Goal: Task Accomplishment & Management: Manage account settings

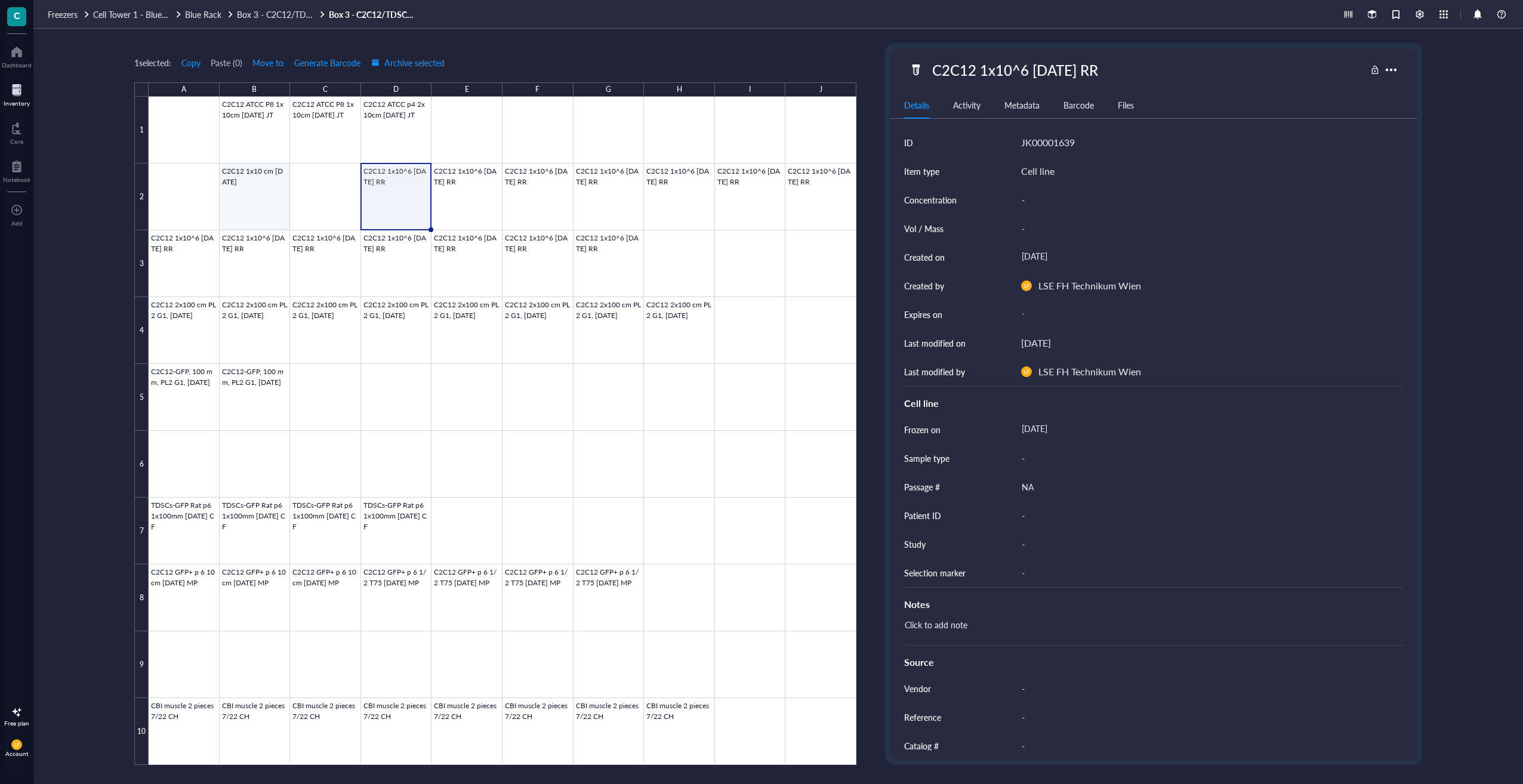
click at [247, 215] on div at bounding box center [502, 431] width 708 height 668
click at [403, 214] on div at bounding box center [502, 431] width 708 height 668
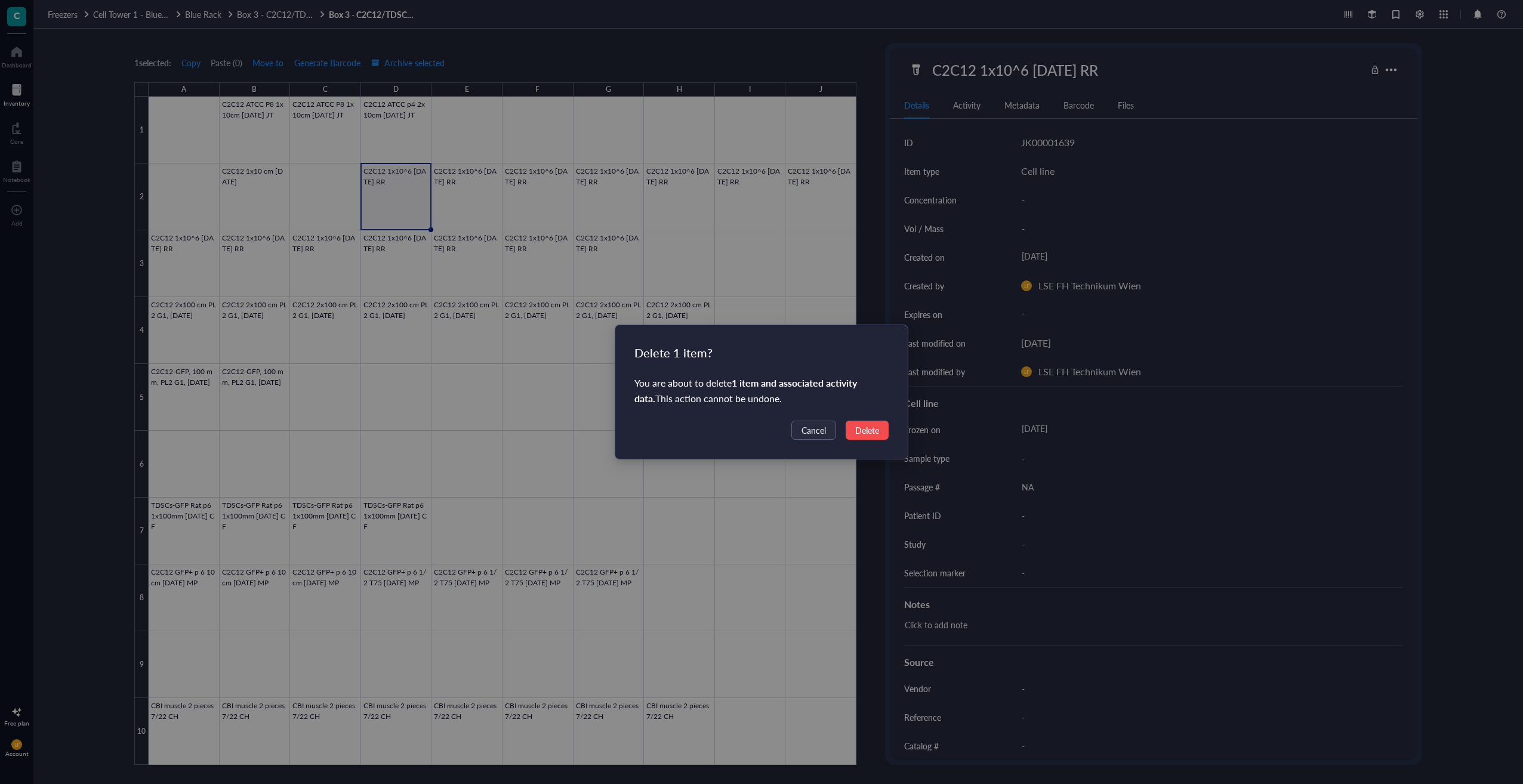
click at [849, 436] on button "Delete" at bounding box center [867, 431] width 43 height 19
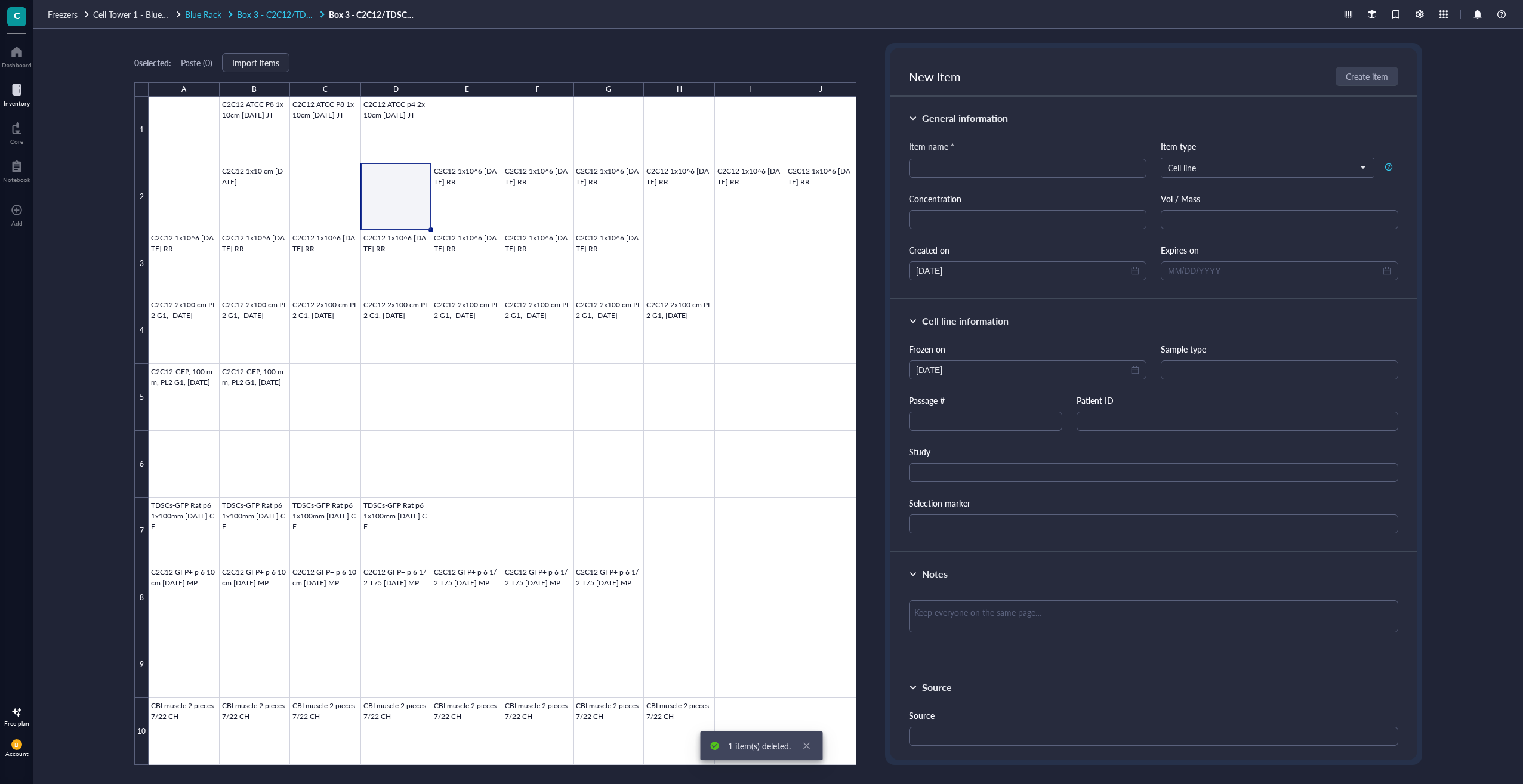
click at [211, 18] on span "Blue Rack" at bounding box center [203, 15] width 36 height 12
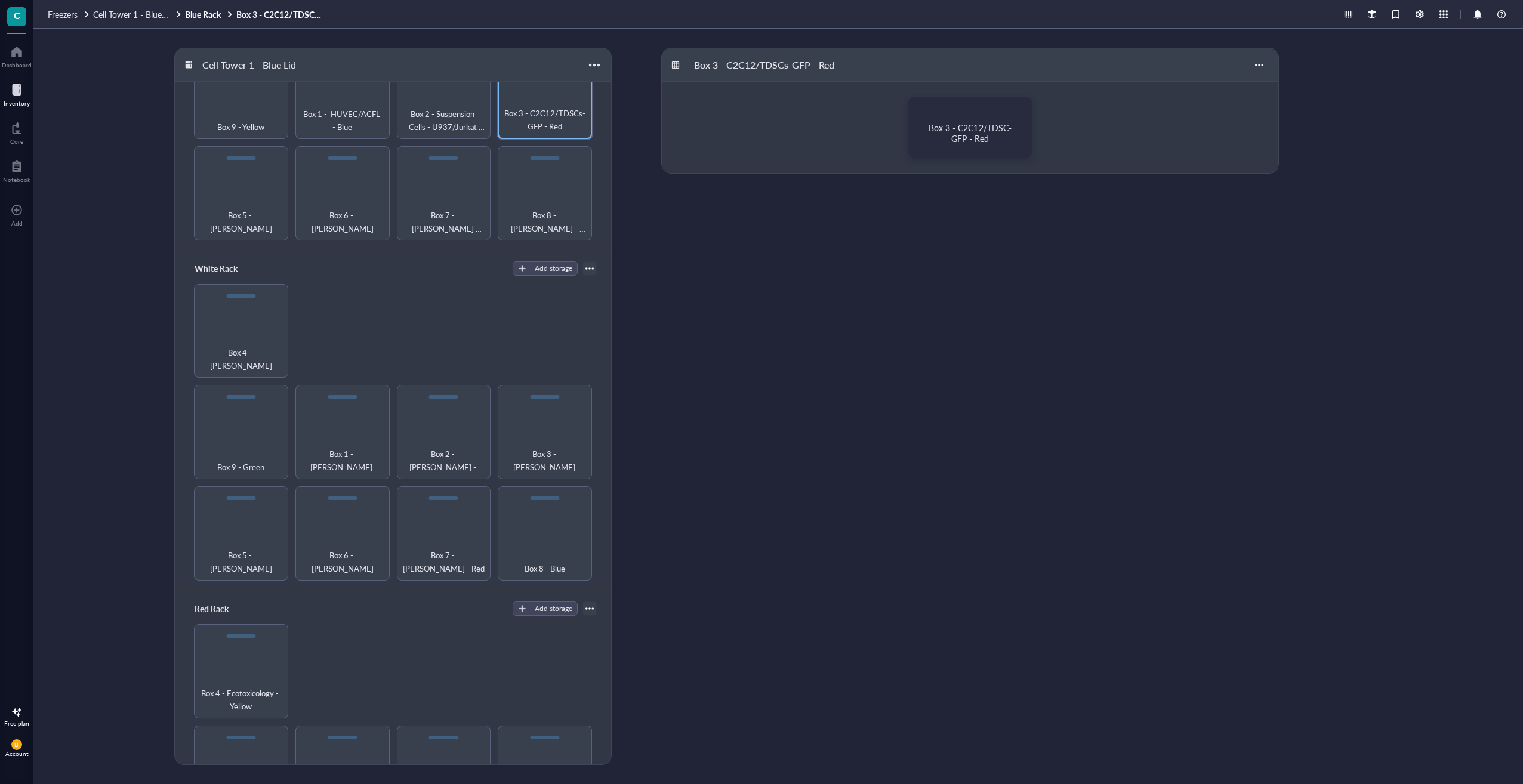
scroll to position [654, 0]
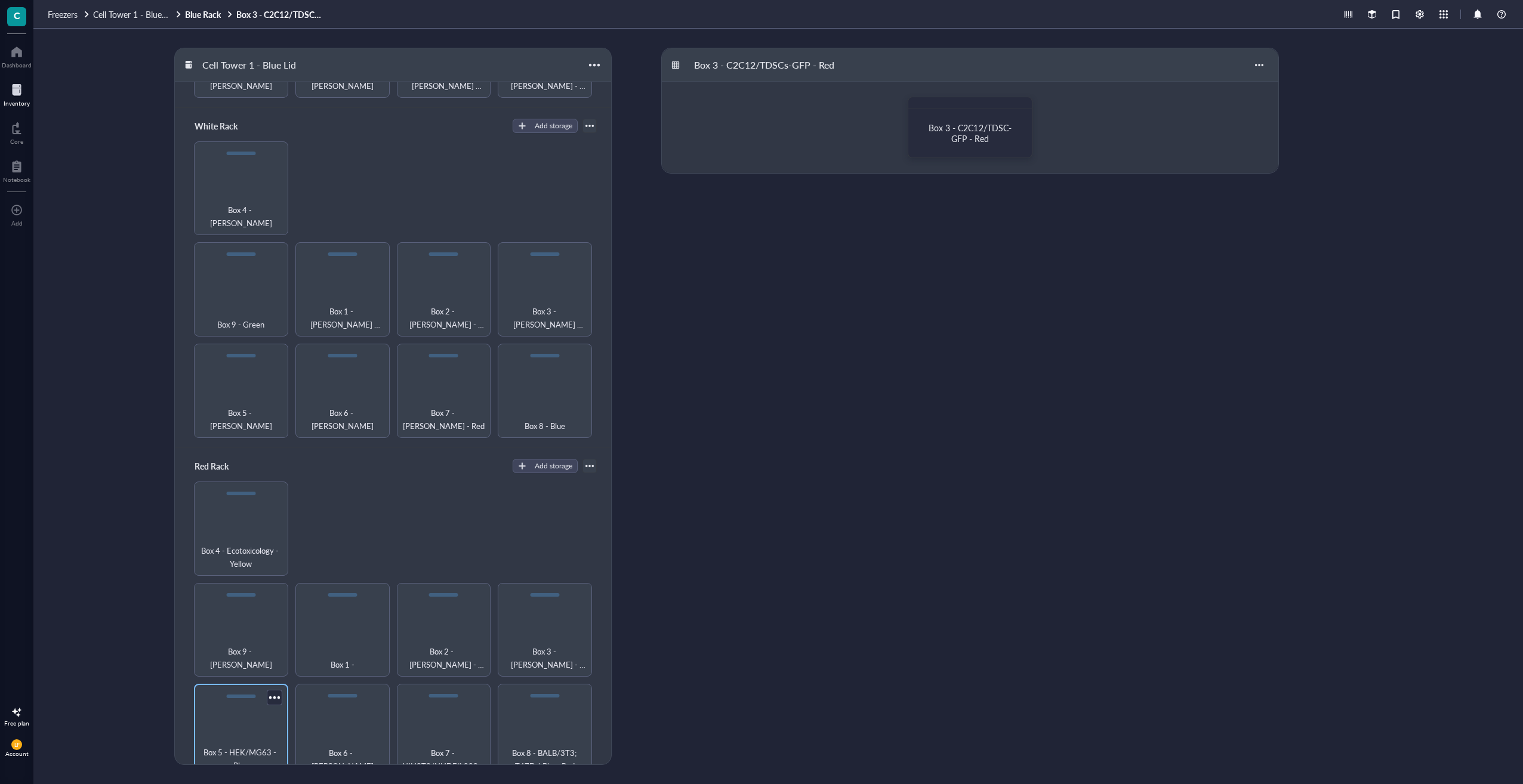
click at [251, 705] on div "Box 5 - HEK/MG63 - Blue" at bounding box center [240, 731] width 94 height 94
click at [981, 136] on div "Box 5 - HEK/MG63 - Blue" at bounding box center [969, 132] width 94 height 21
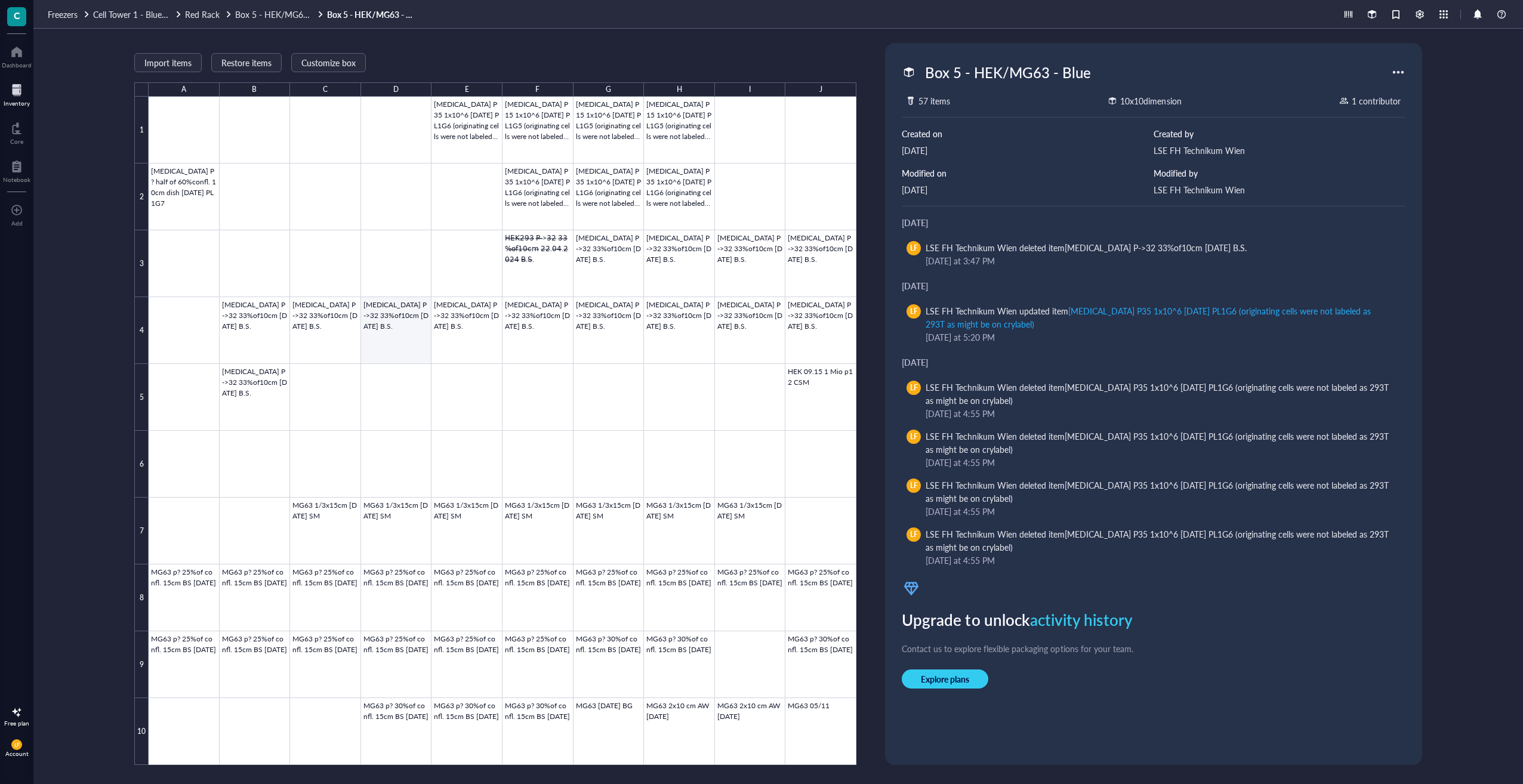
click at [401, 309] on div at bounding box center [502, 431] width 708 height 668
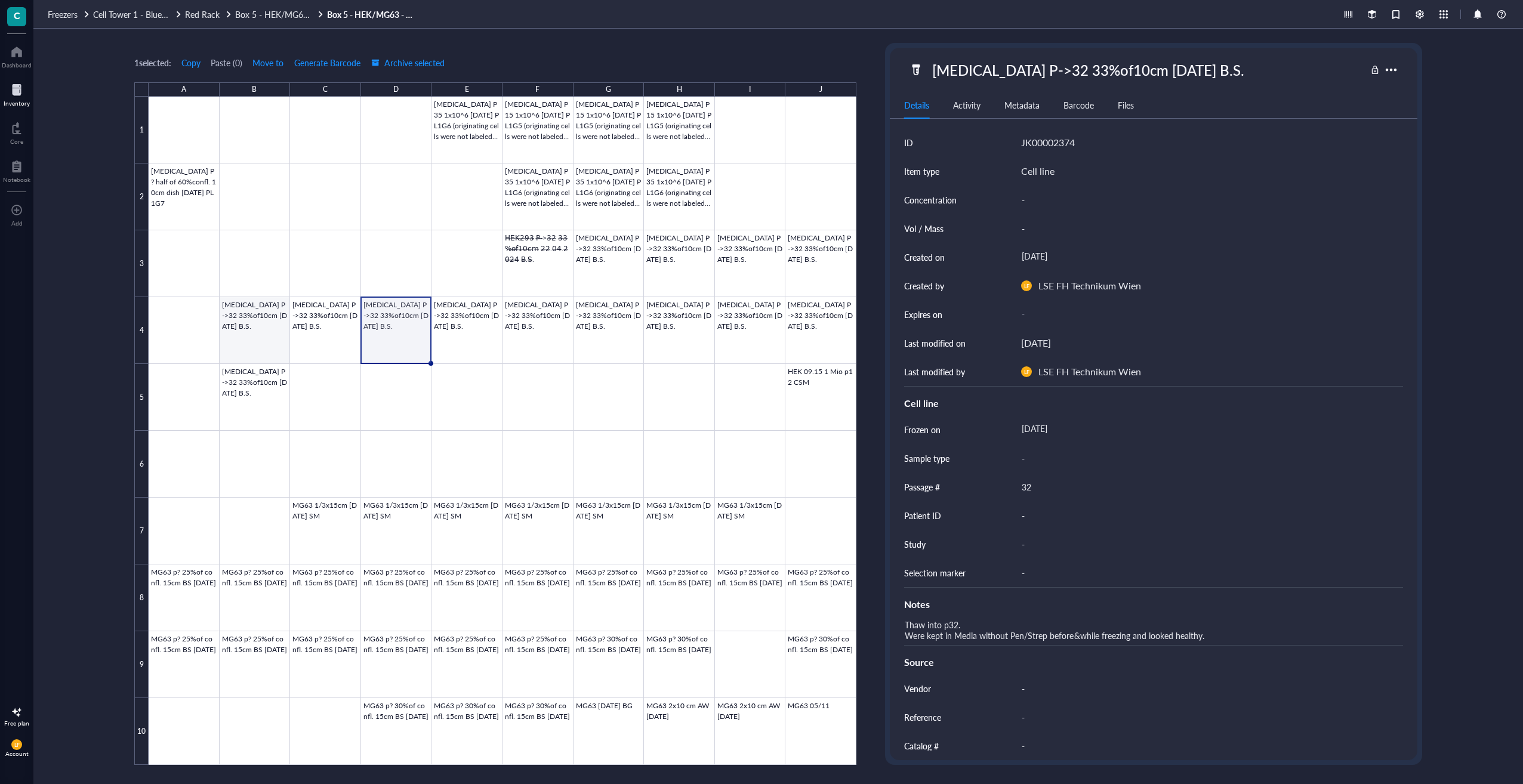
click at [276, 316] on div at bounding box center [502, 431] width 708 height 668
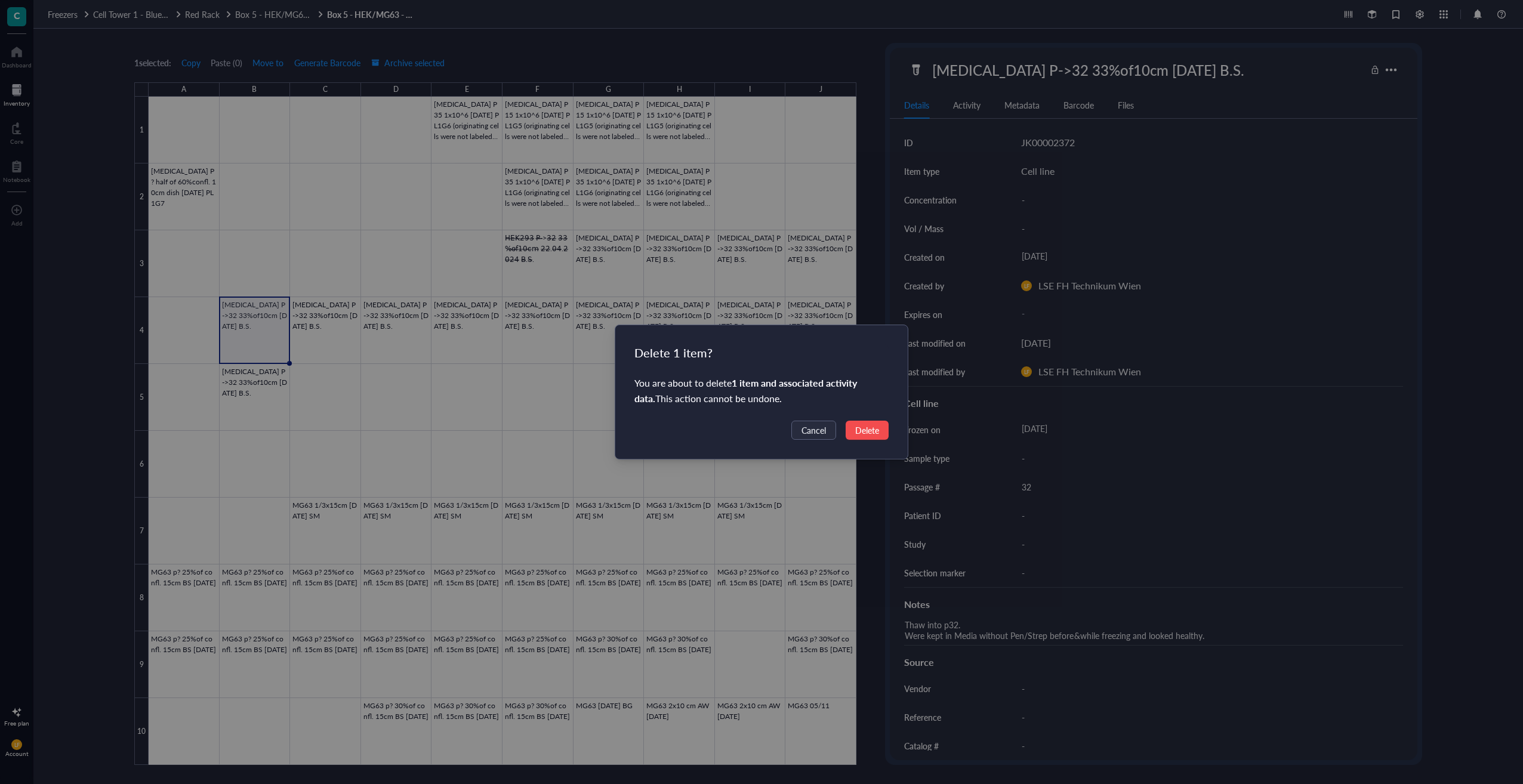
click at [880, 432] on button "Delete" at bounding box center [867, 431] width 43 height 19
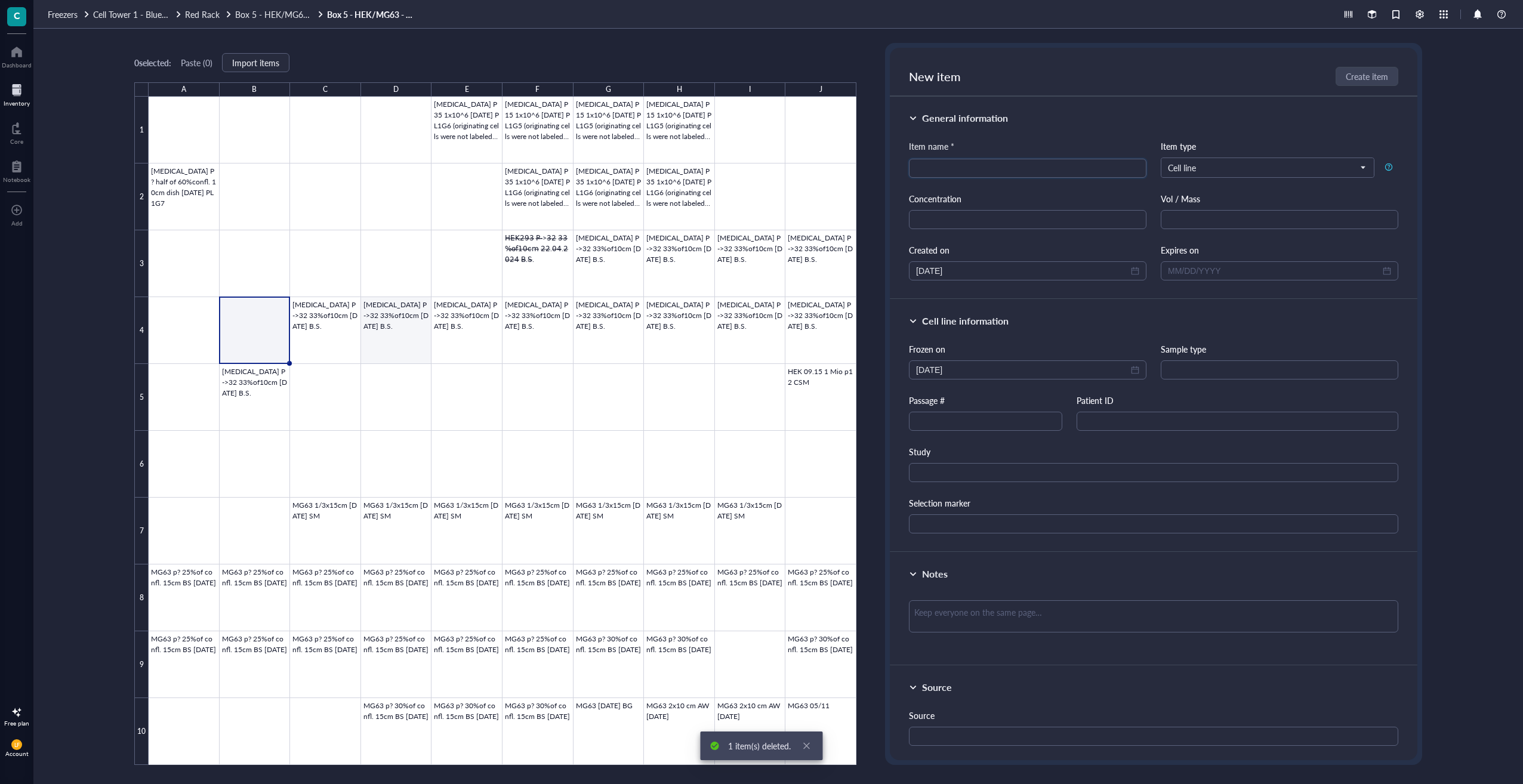
click at [335, 339] on div at bounding box center [502, 431] width 708 height 668
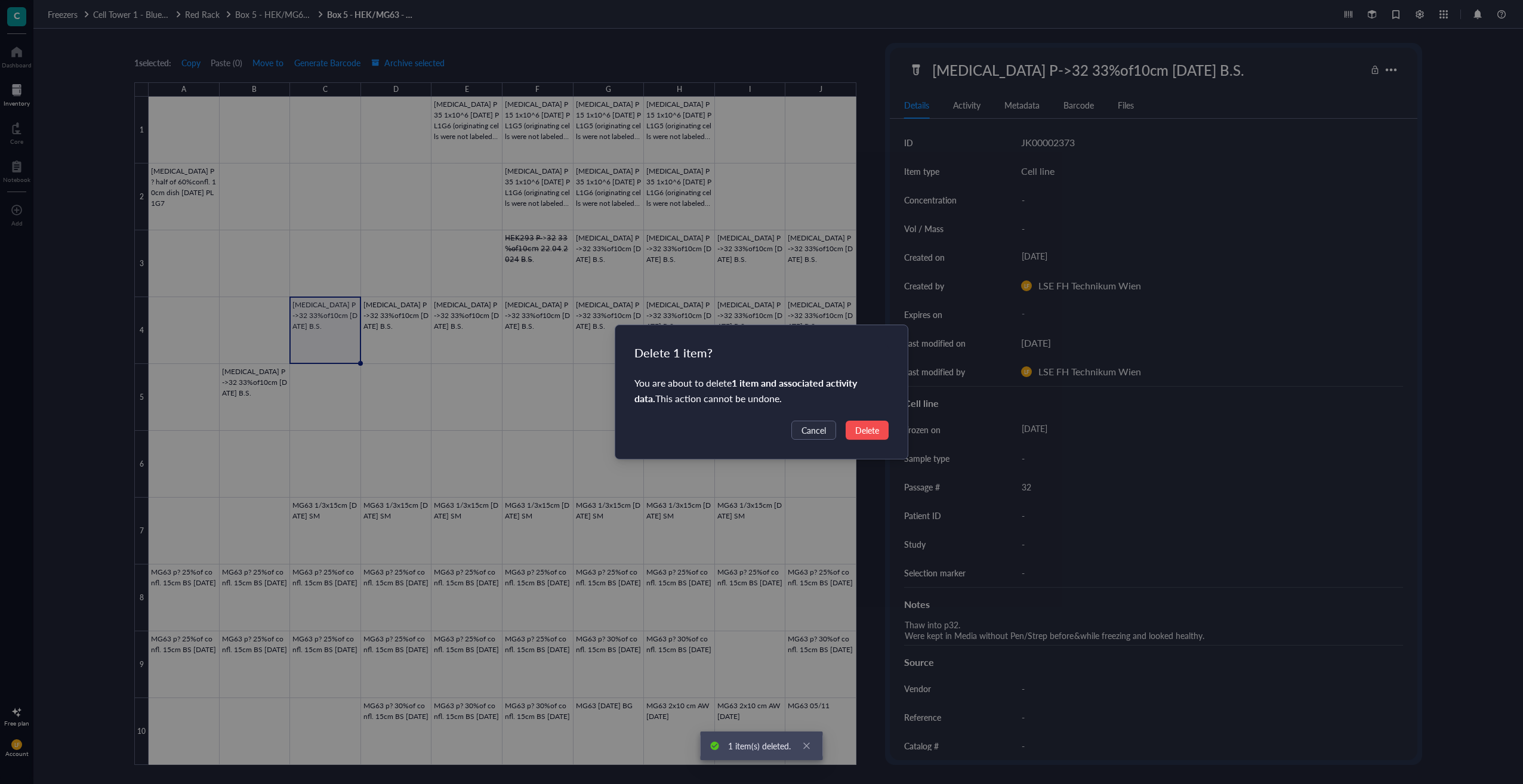
click at [871, 415] on div "Delete 1 item? You are about to delete 1 item and associated activity data . Th…" at bounding box center [762, 392] width 293 height 133
click at [871, 425] on span "Delete" at bounding box center [867, 430] width 24 height 13
